Goal: Information Seeking & Learning: Learn about a topic

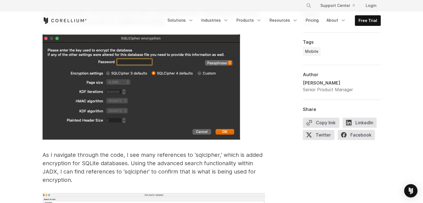
scroll to position [2208, 0]
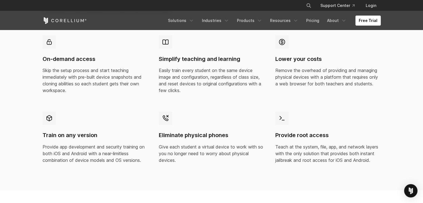
scroll to position [570, 0]
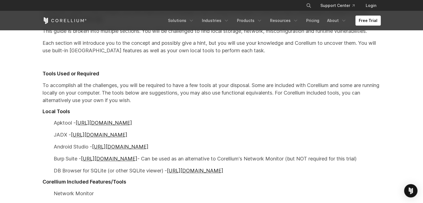
scroll to position [268, 0]
